Goal: Book appointment/travel/reservation

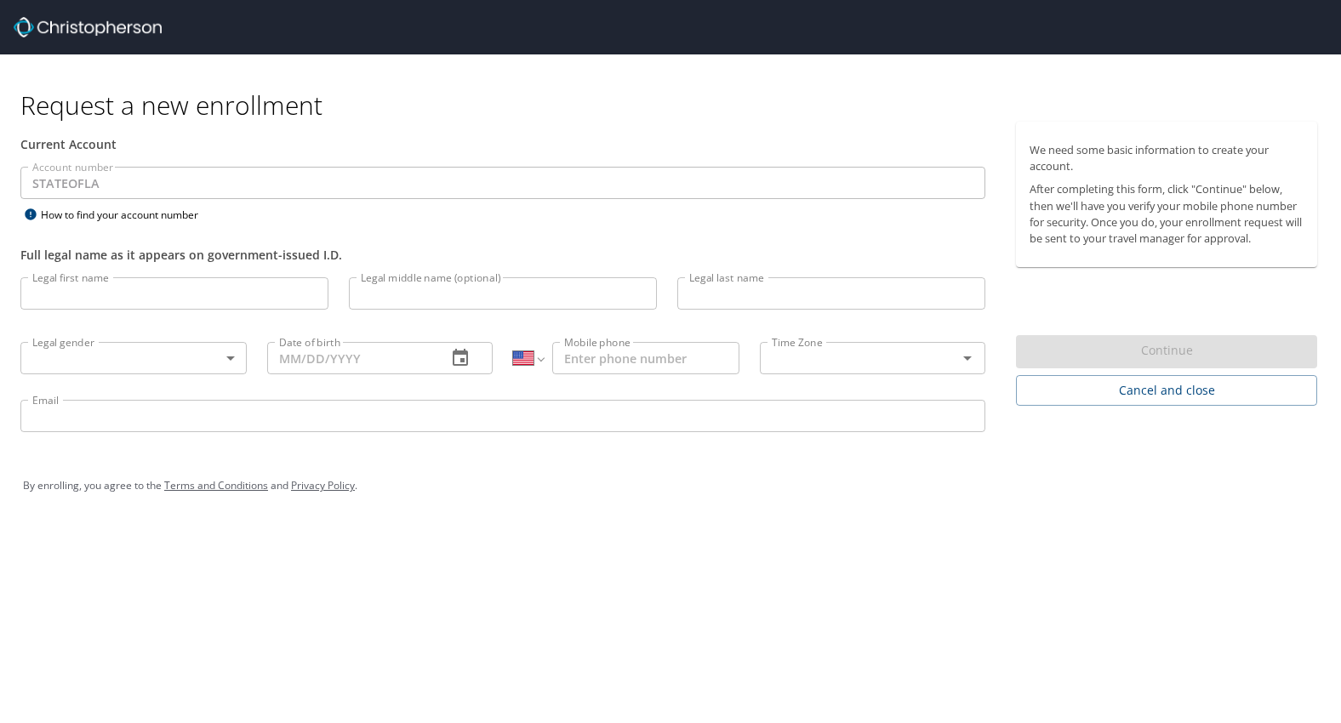
select select "US"
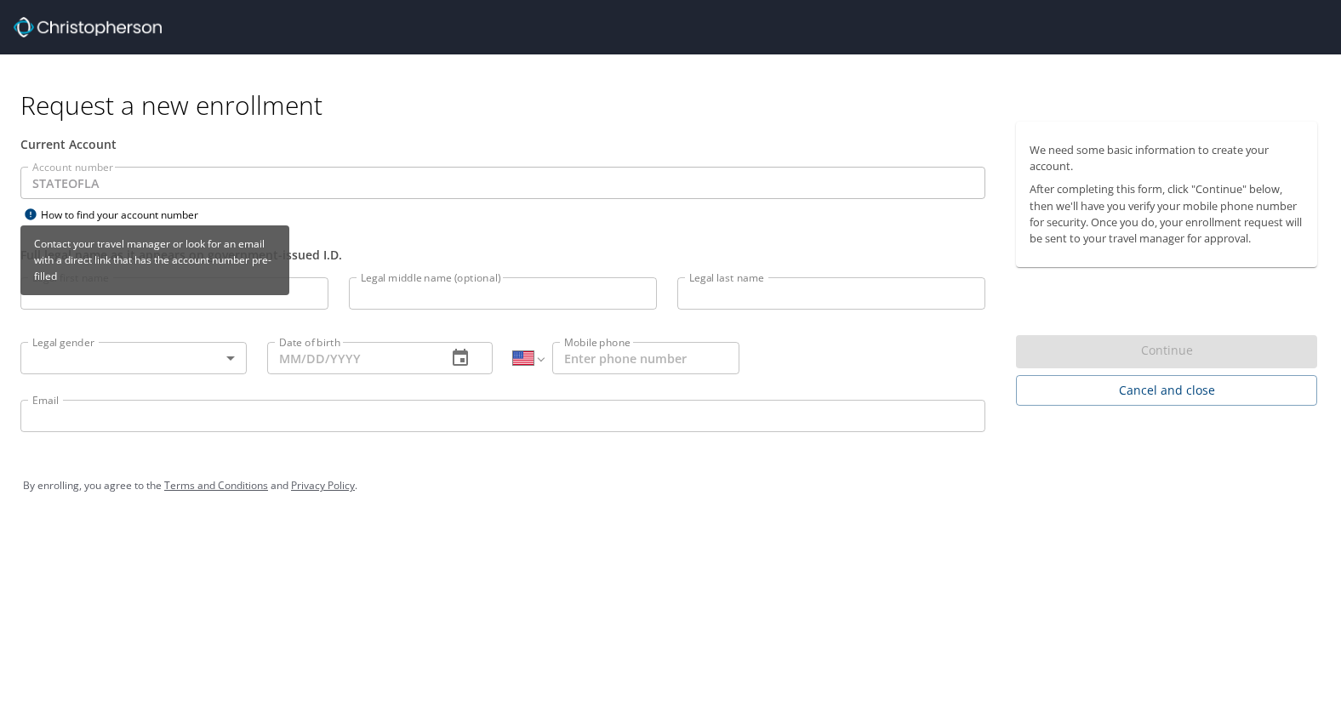
click at [32, 214] on icon at bounding box center [30, 213] width 11 height 11
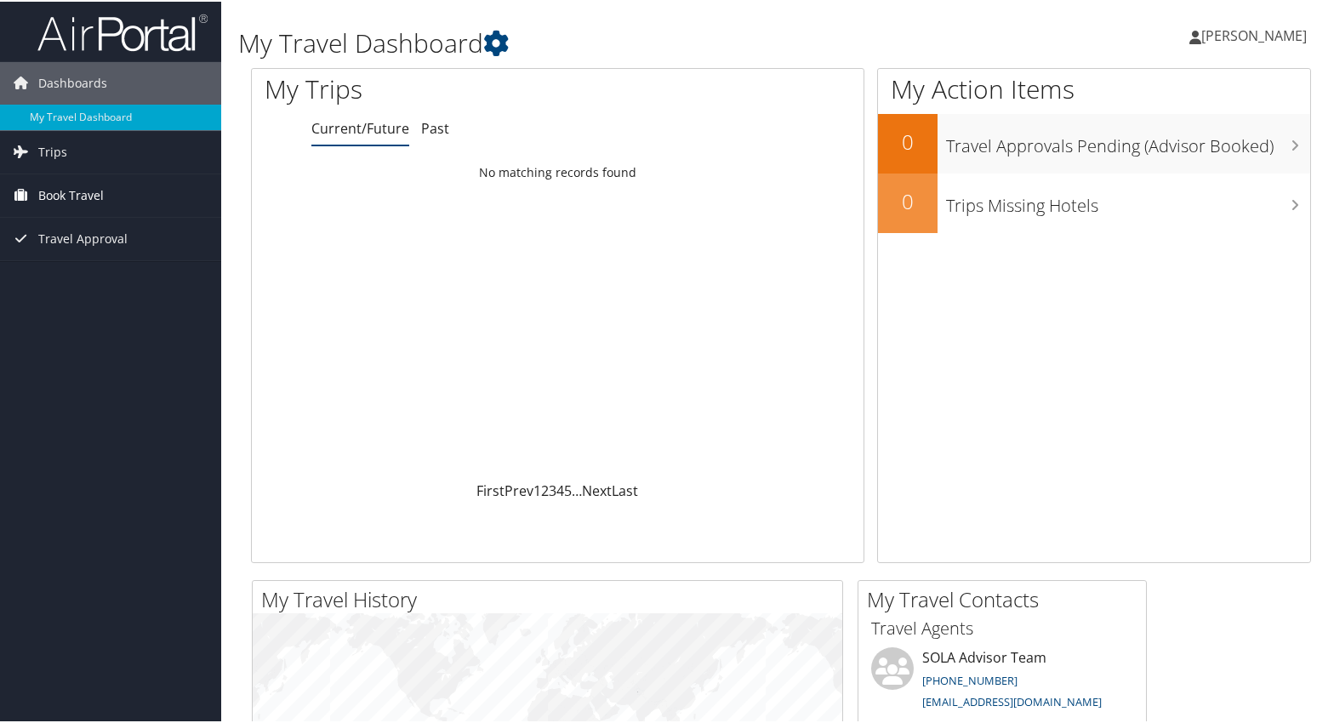
click at [66, 190] on span "Book Travel" at bounding box center [71, 194] width 66 height 43
click at [117, 254] on link "Book/Manage Online Trips" at bounding box center [110, 254] width 221 height 26
